Goal: Task Accomplishment & Management: Use online tool/utility

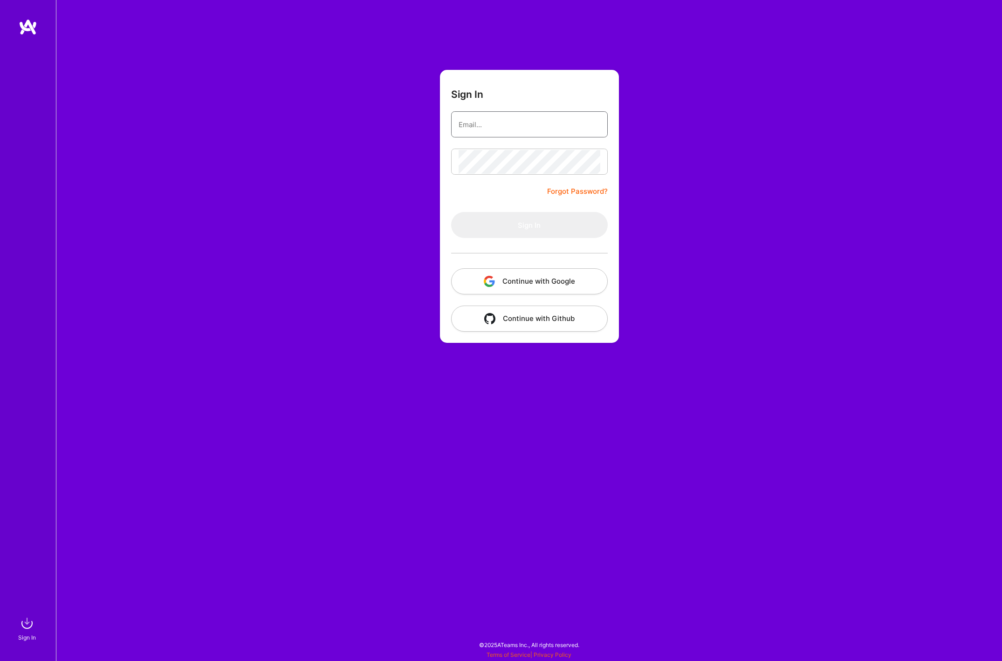
type input "[EMAIL_ADDRESS][DOMAIN_NAME]"
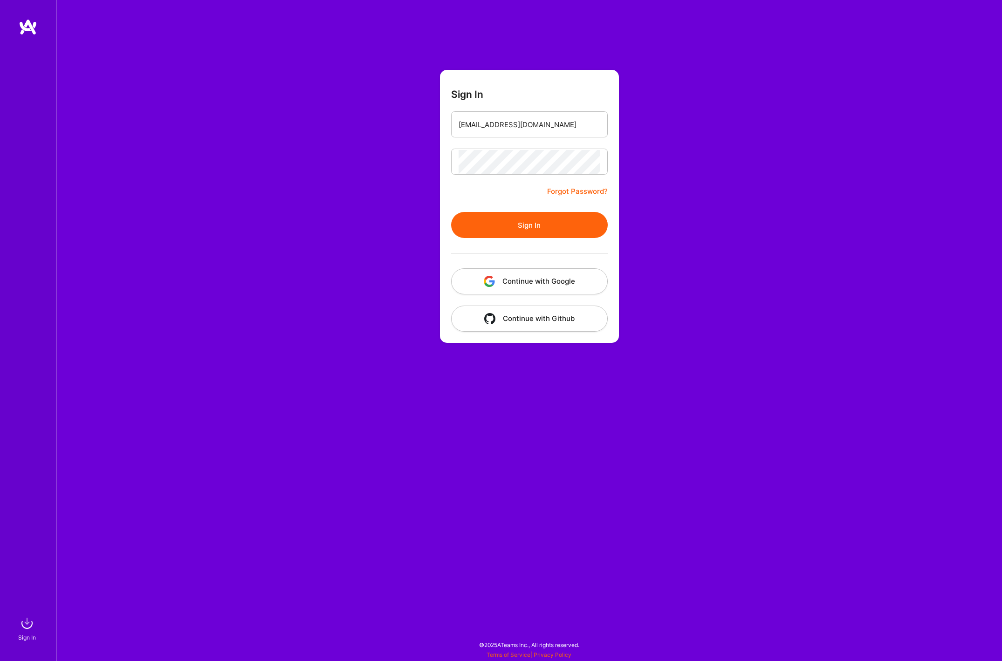
click at [507, 235] on button "Sign In" at bounding box center [529, 225] width 157 height 26
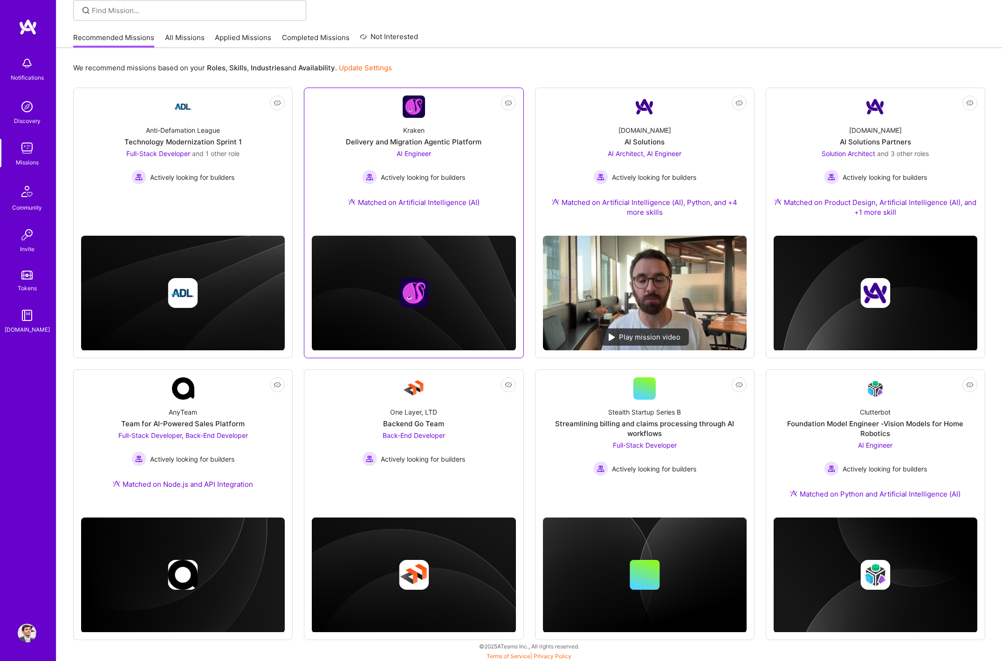
scroll to position [71, 0]
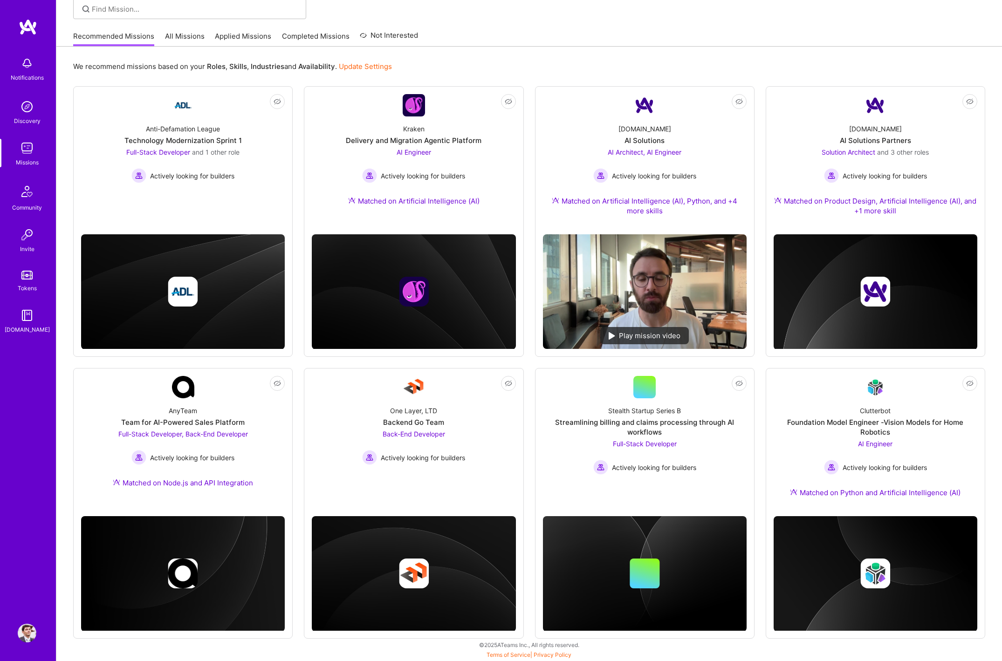
click at [188, 38] on link "All Missions" at bounding box center [185, 38] width 40 height 15
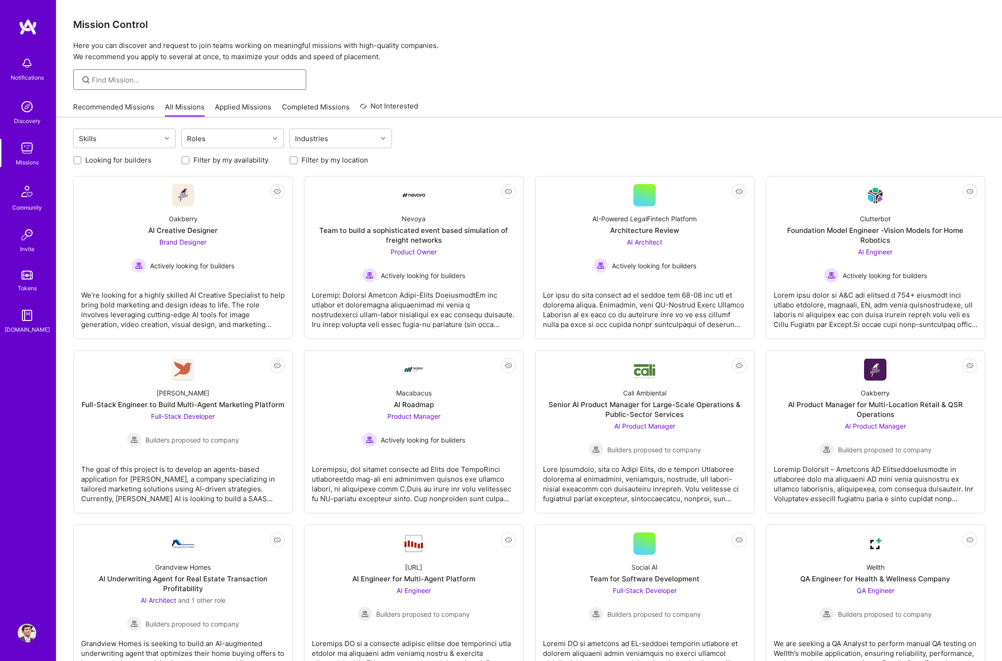
click at [131, 78] on input at bounding box center [195, 80] width 207 height 10
type input "swift"
click at [124, 138] on div "Skills" at bounding box center [117, 138] width 87 height 19
type input "swif"
type input "ios"
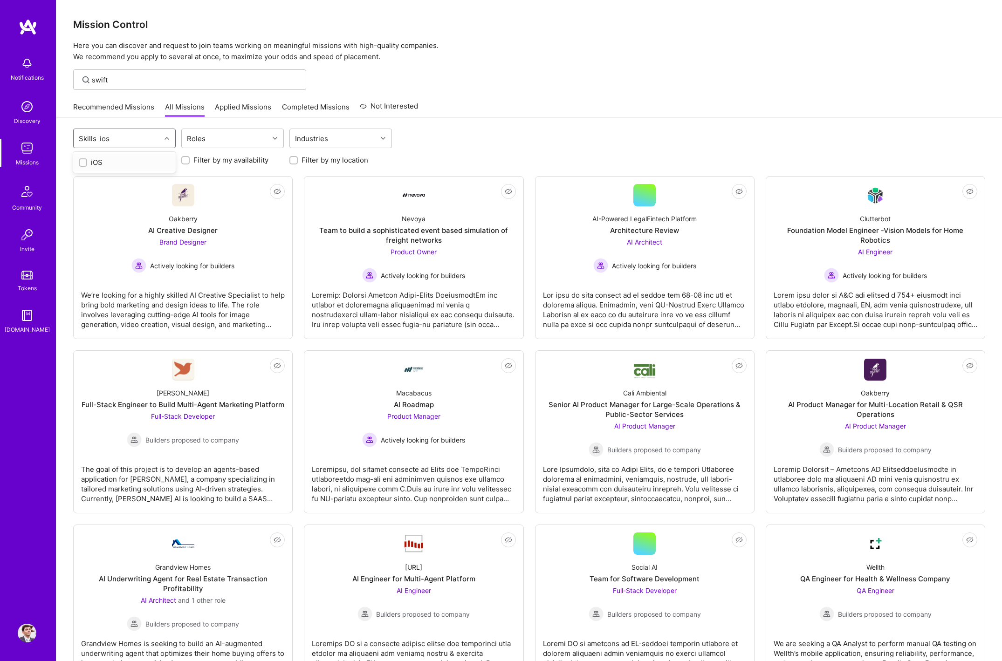
click at [108, 163] on div "iOS" at bounding box center [124, 163] width 91 height 10
checkbox input "true"
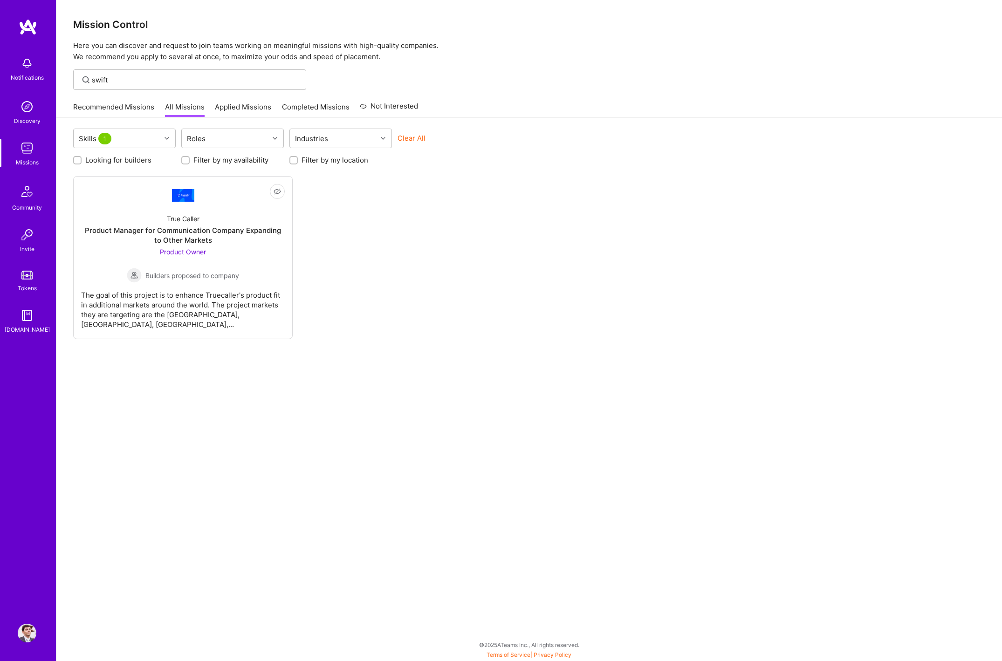
click at [463, 238] on div "Not Interested True Caller Product Manager for Communication Company Expanding …" at bounding box center [529, 257] width 912 height 163
click at [141, 140] on div "Skills 1" at bounding box center [117, 138] width 87 height 19
checkbox input "false"
